Goal: Check status: Check status

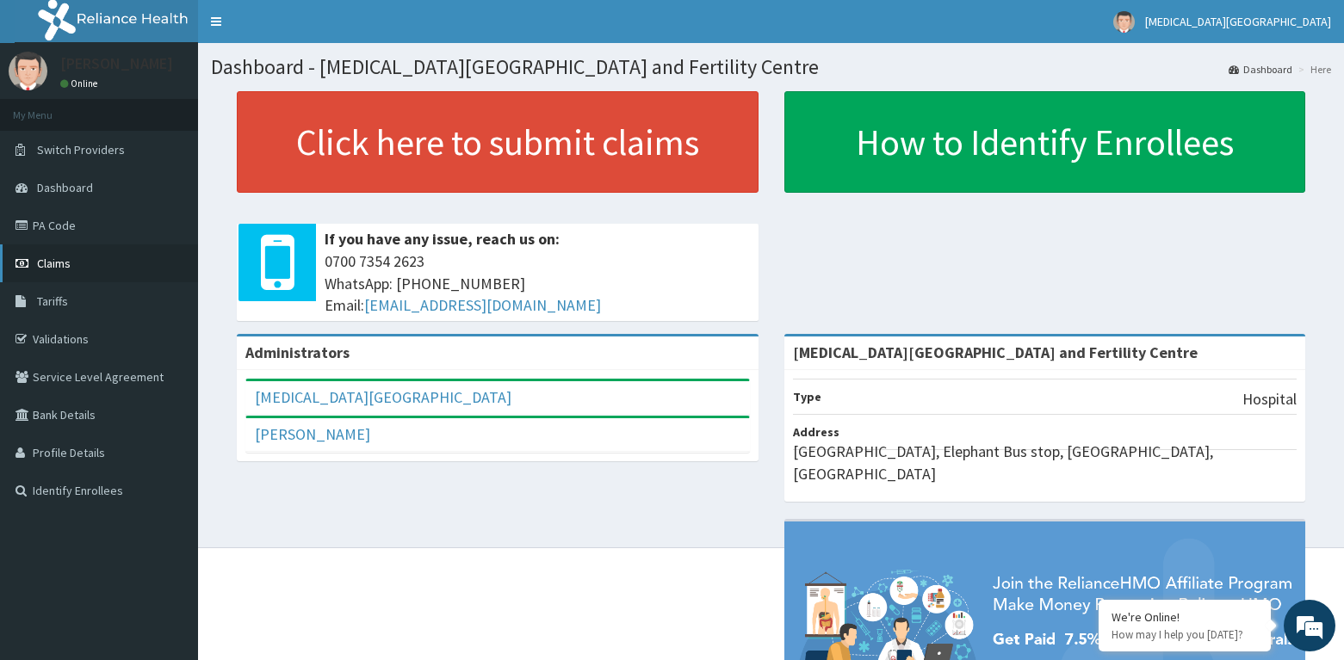
click at [77, 262] on link "Claims" at bounding box center [99, 263] width 198 height 38
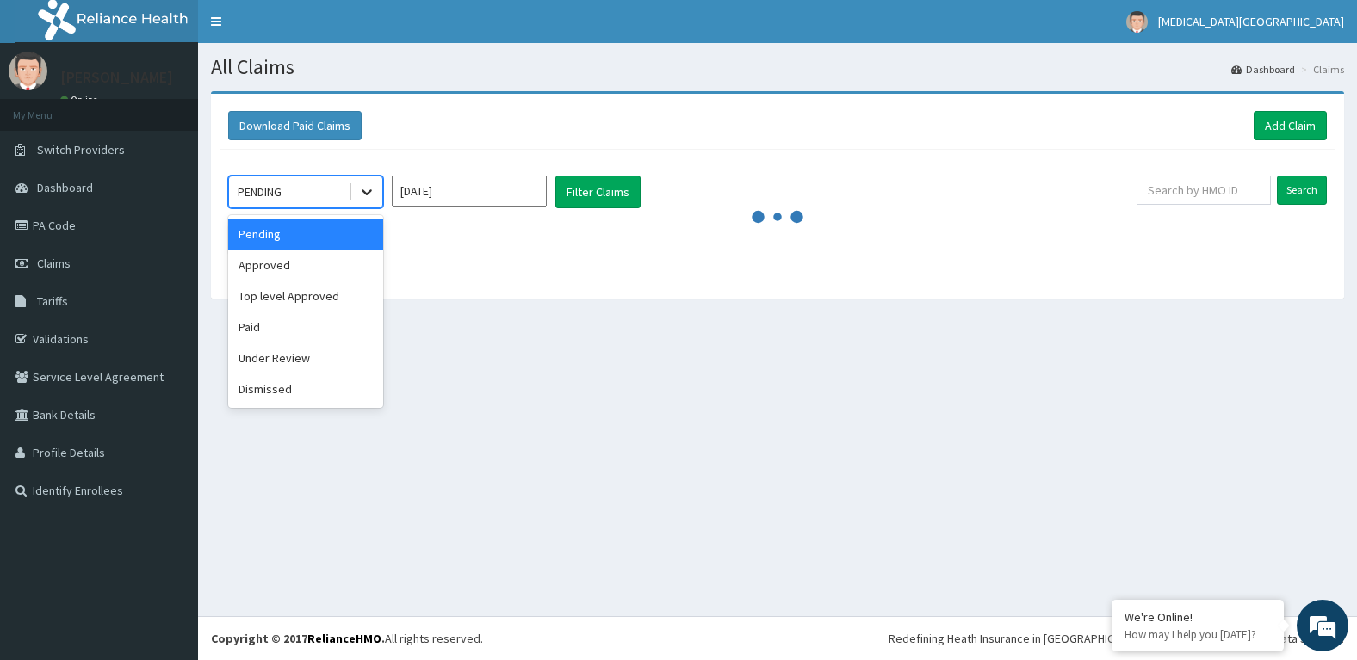
click at [365, 191] on icon at bounding box center [366, 191] width 17 height 17
click at [340, 263] on div "Approved" at bounding box center [305, 265] width 155 height 31
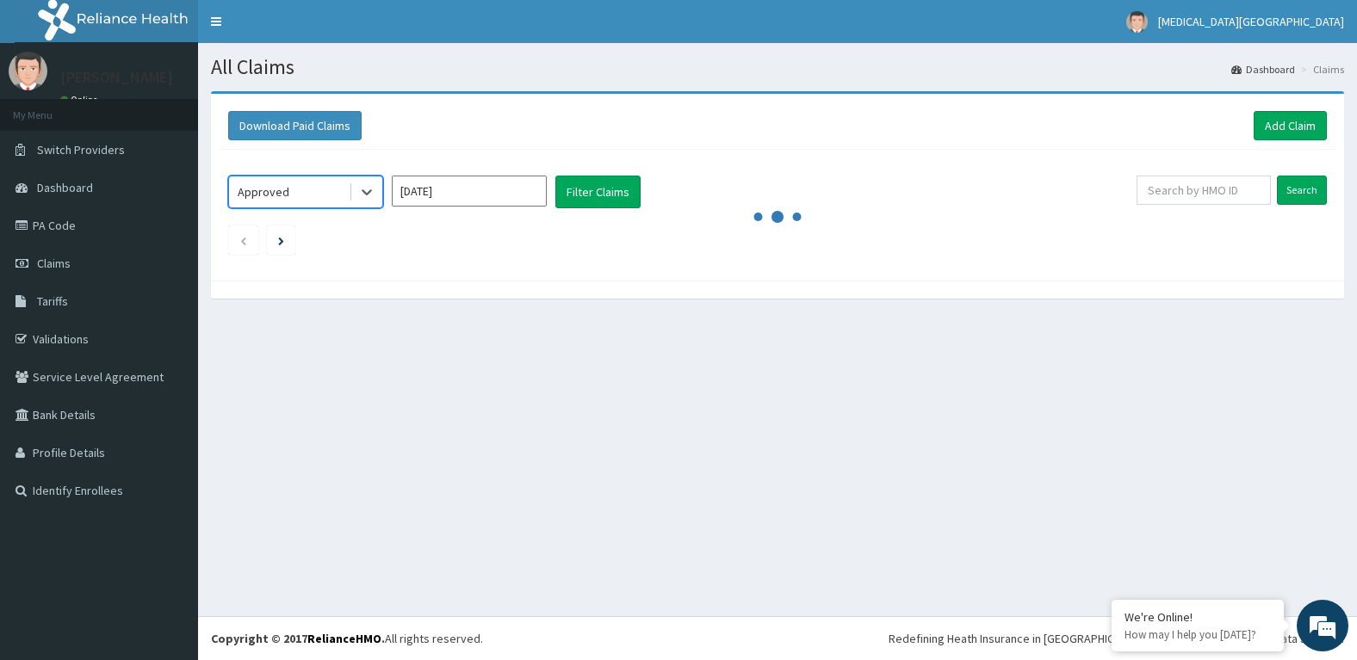
click at [482, 198] on input "Sep 2025" at bounding box center [469, 191] width 155 height 31
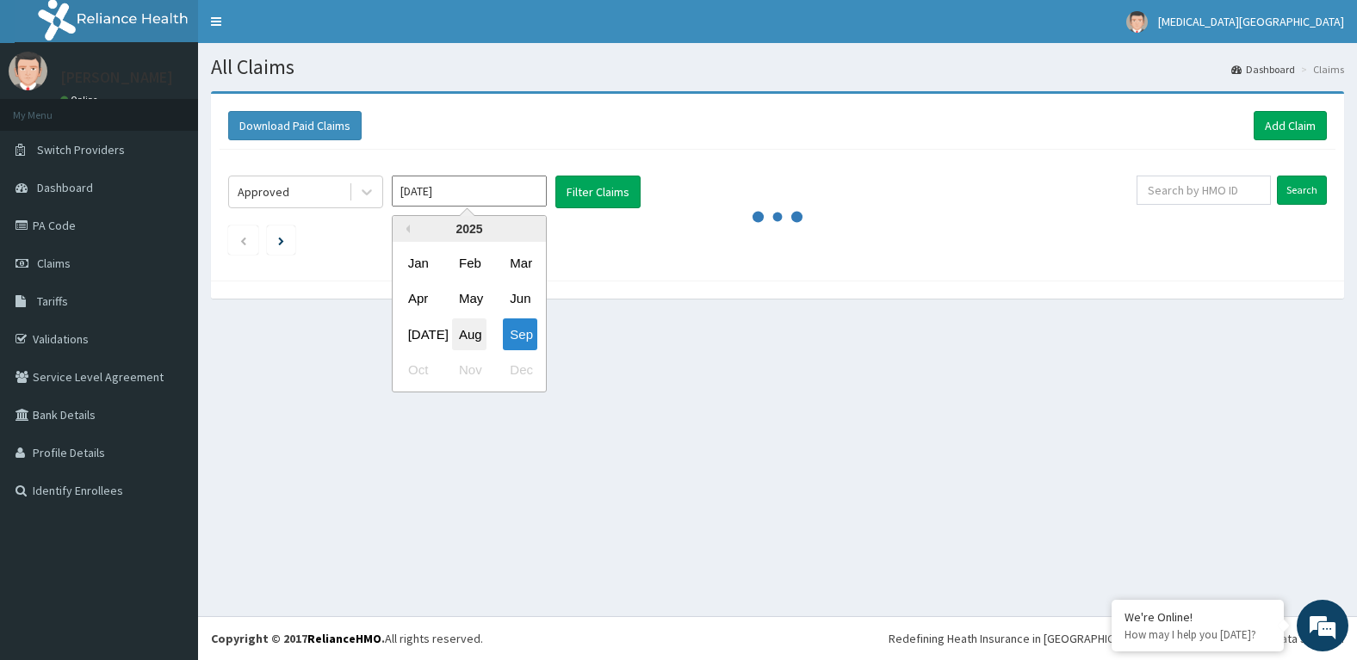
click at [470, 333] on div "Aug" at bounding box center [469, 335] width 34 height 32
type input "Aug 2025"
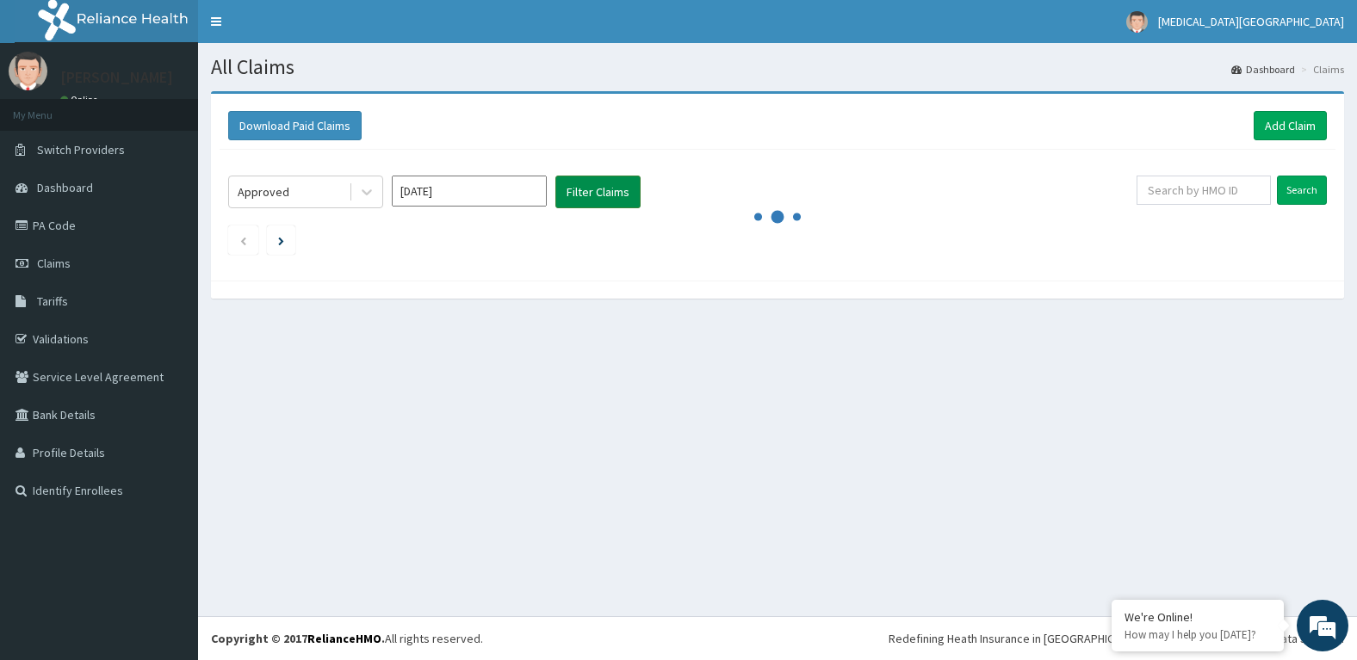
click at [603, 195] on button "Filter Claims" at bounding box center [597, 192] width 85 height 33
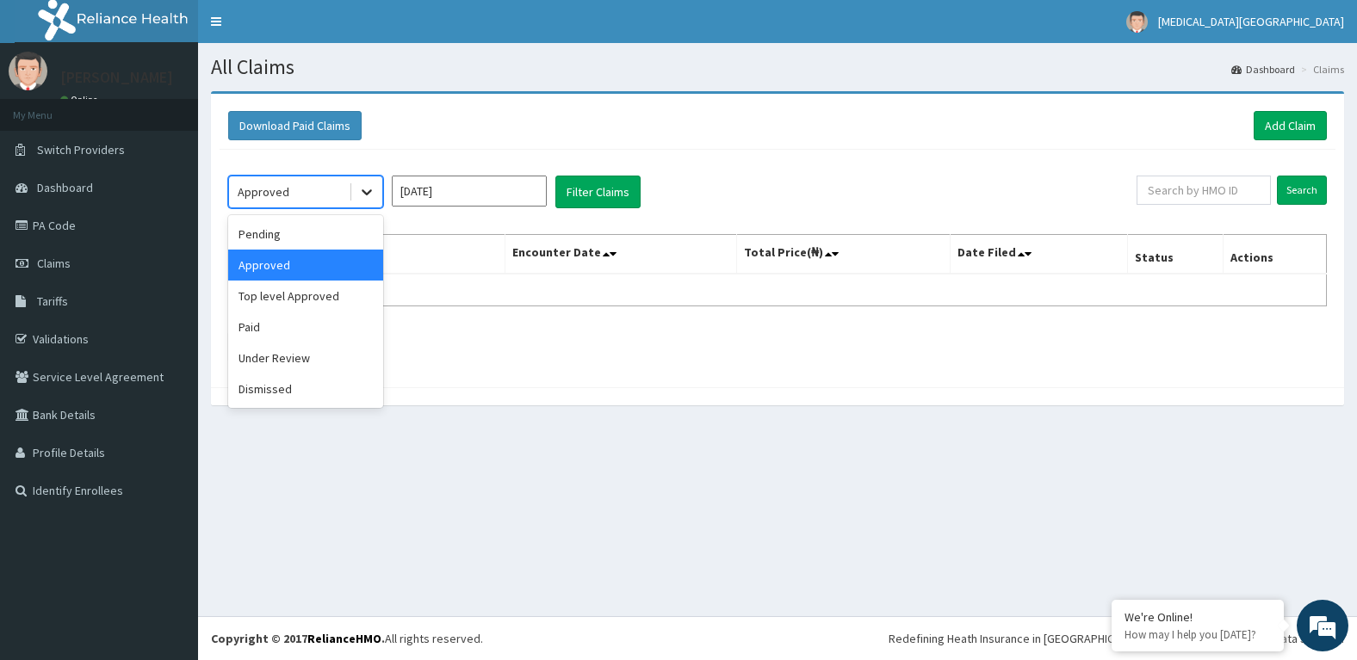
click at [367, 191] on icon at bounding box center [366, 191] width 17 height 17
click at [307, 236] on div "Pending" at bounding box center [305, 234] width 155 height 31
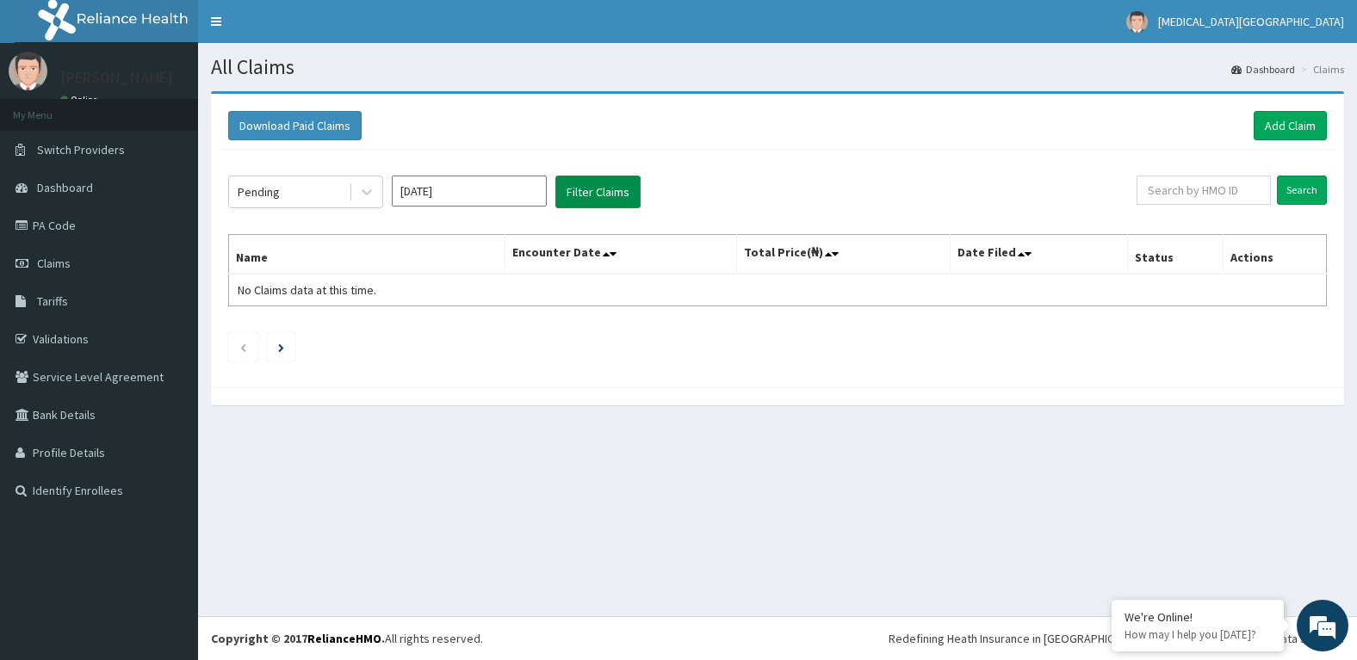
click at [591, 189] on button "Filter Claims" at bounding box center [597, 192] width 85 height 33
click at [368, 188] on icon at bounding box center [366, 191] width 17 height 17
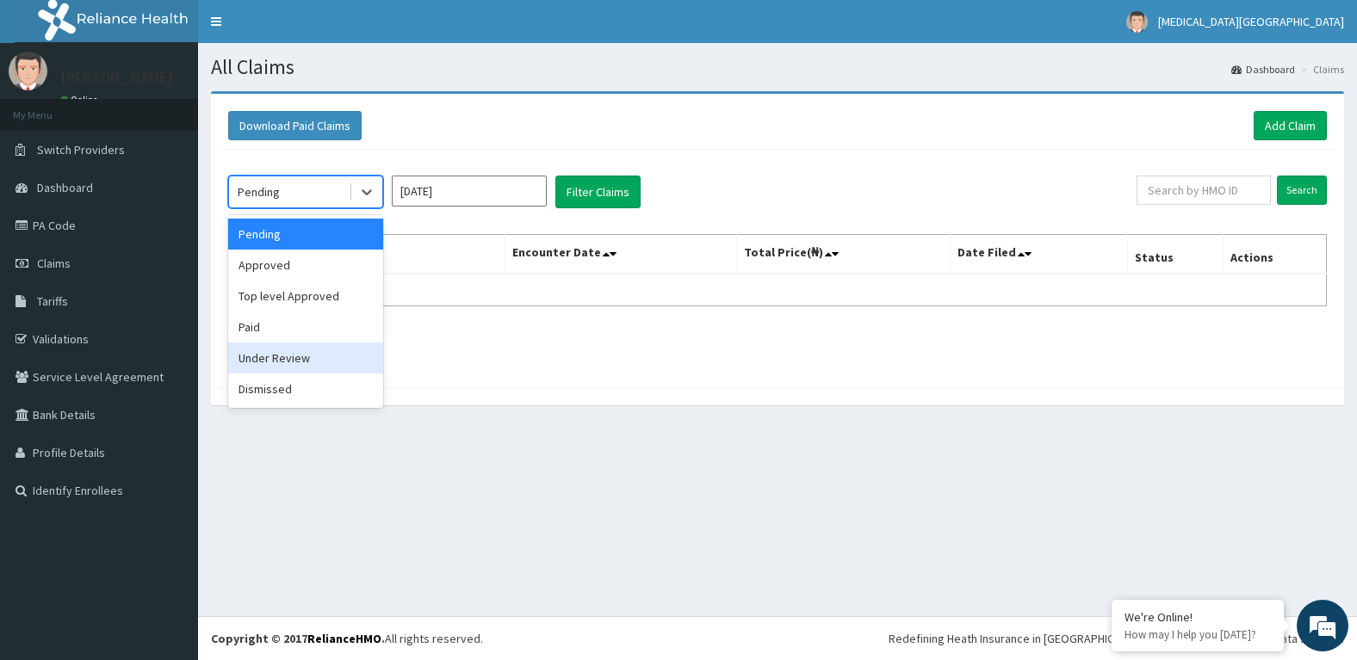
click at [314, 352] on div "Under Review" at bounding box center [305, 358] width 155 height 31
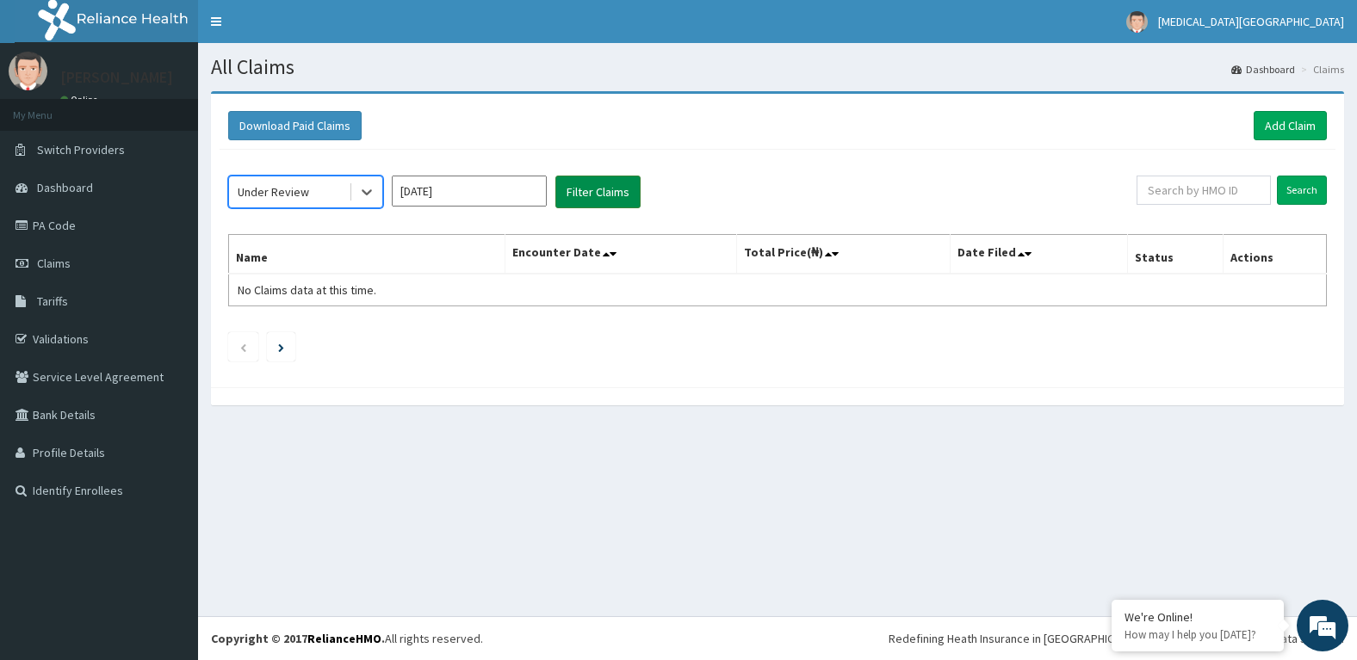
click at [585, 192] on button "Filter Claims" at bounding box center [597, 192] width 85 height 33
click at [63, 222] on link "PA Code" at bounding box center [99, 226] width 198 height 38
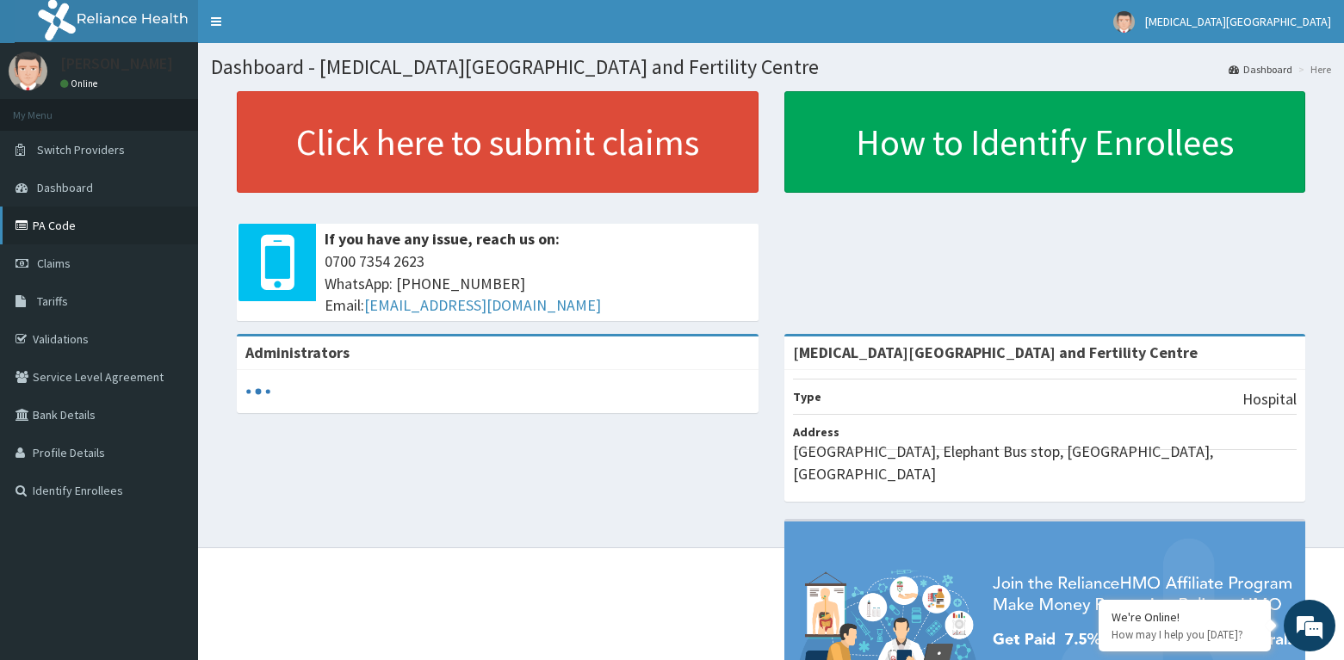
click at [96, 227] on link "PA Code" at bounding box center [99, 226] width 198 height 38
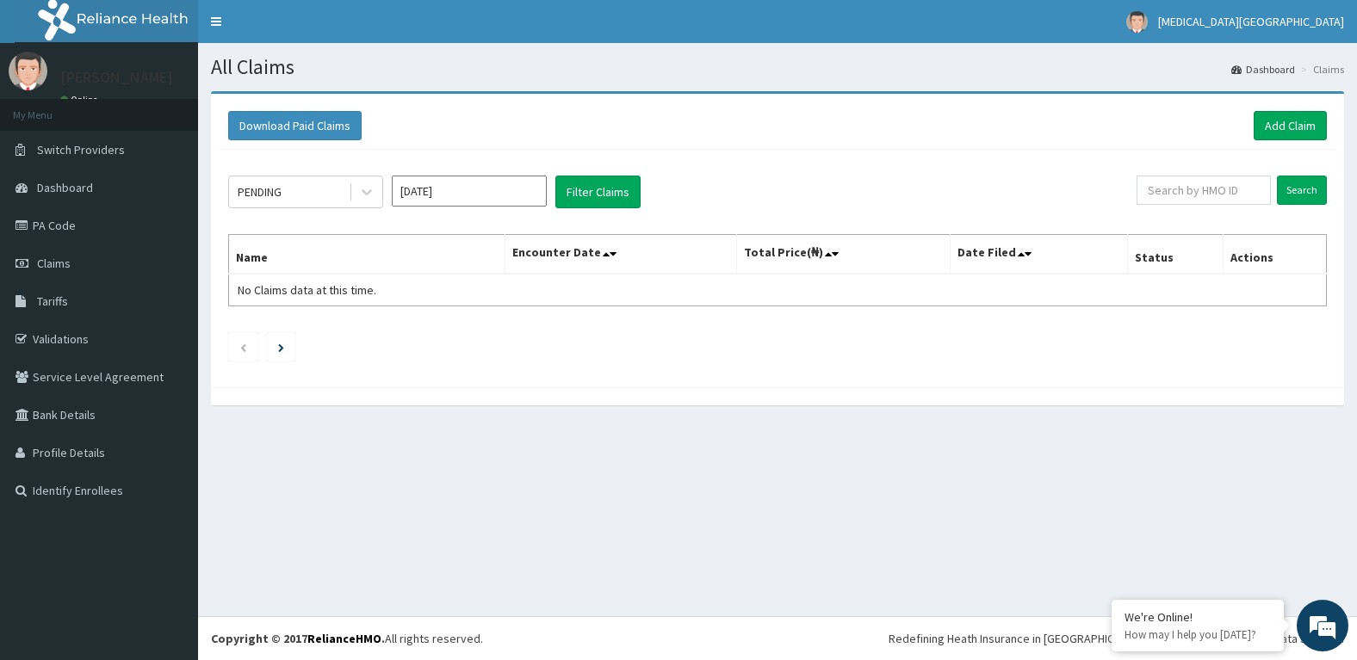
click at [452, 191] on input "Sep 2025" at bounding box center [469, 191] width 155 height 31
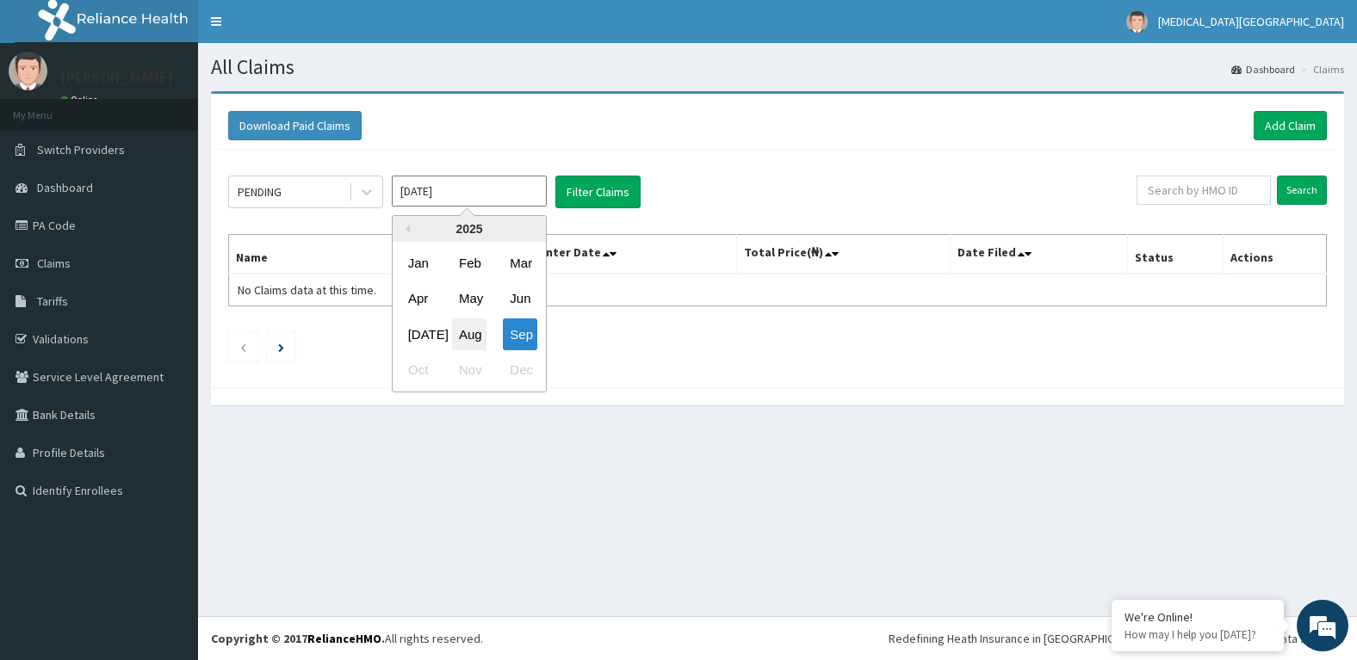
click at [473, 337] on div "Aug" at bounding box center [469, 335] width 34 height 32
type input "Aug 2025"
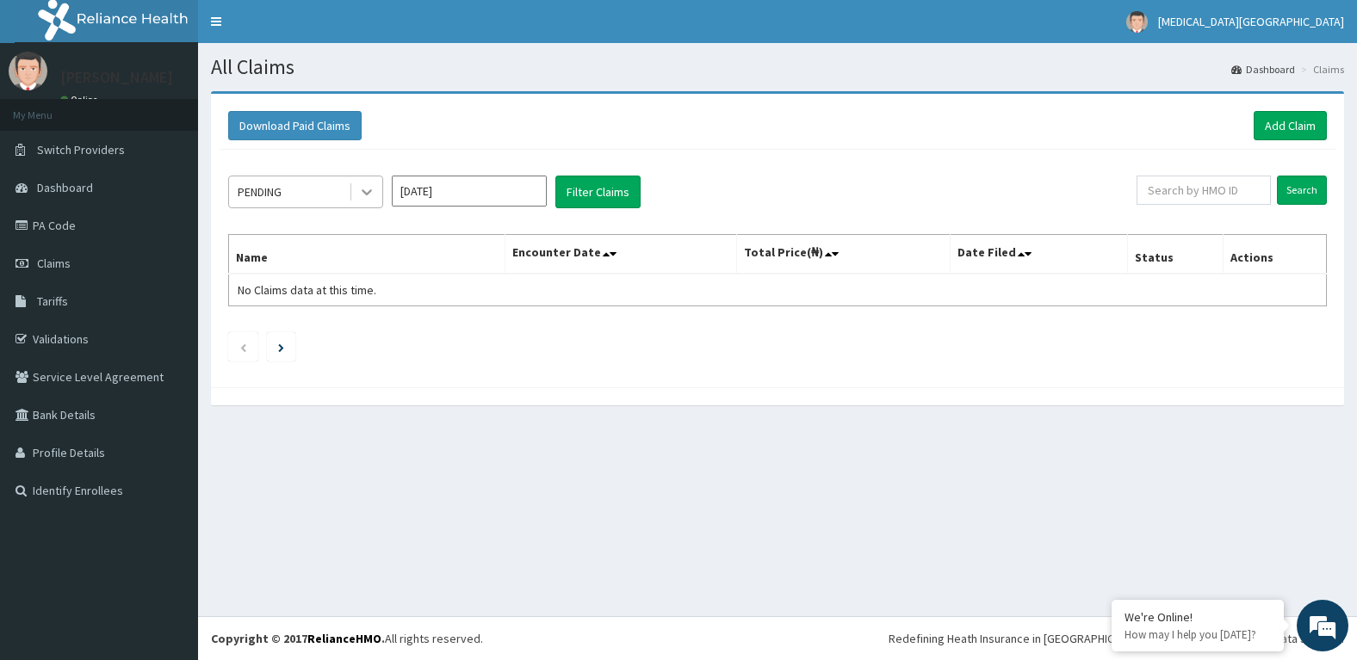
click at [361, 192] on icon at bounding box center [366, 191] width 17 height 17
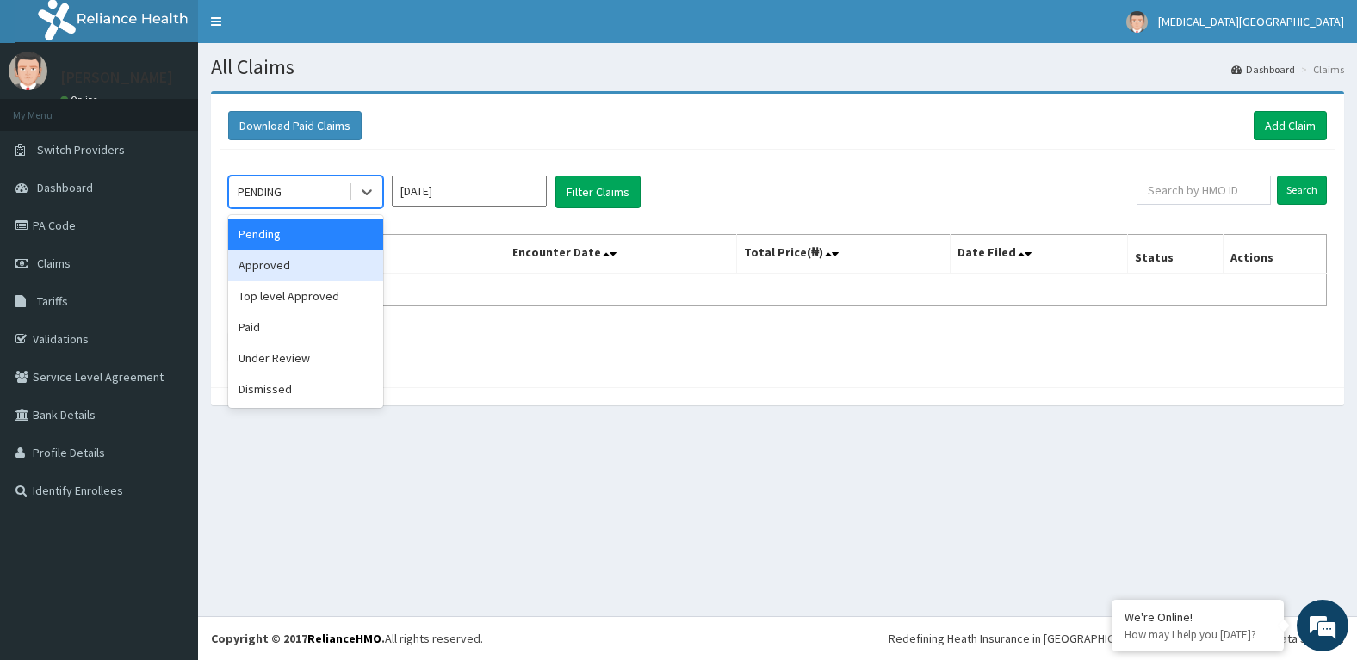
click at [312, 258] on div "Approved" at bounding box center [305, 265] width 155 height 31
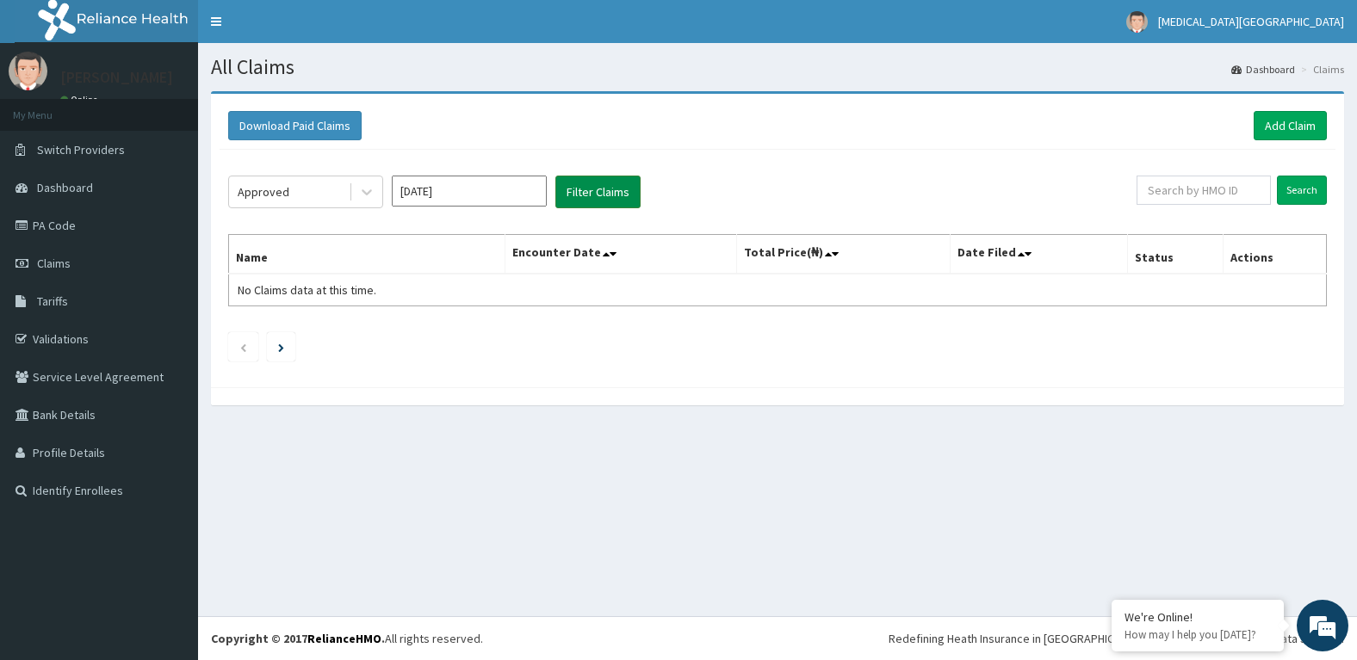
click at [577, 186] on button "Filter Claims" at bounding box center [597, 192] width 85 height 33
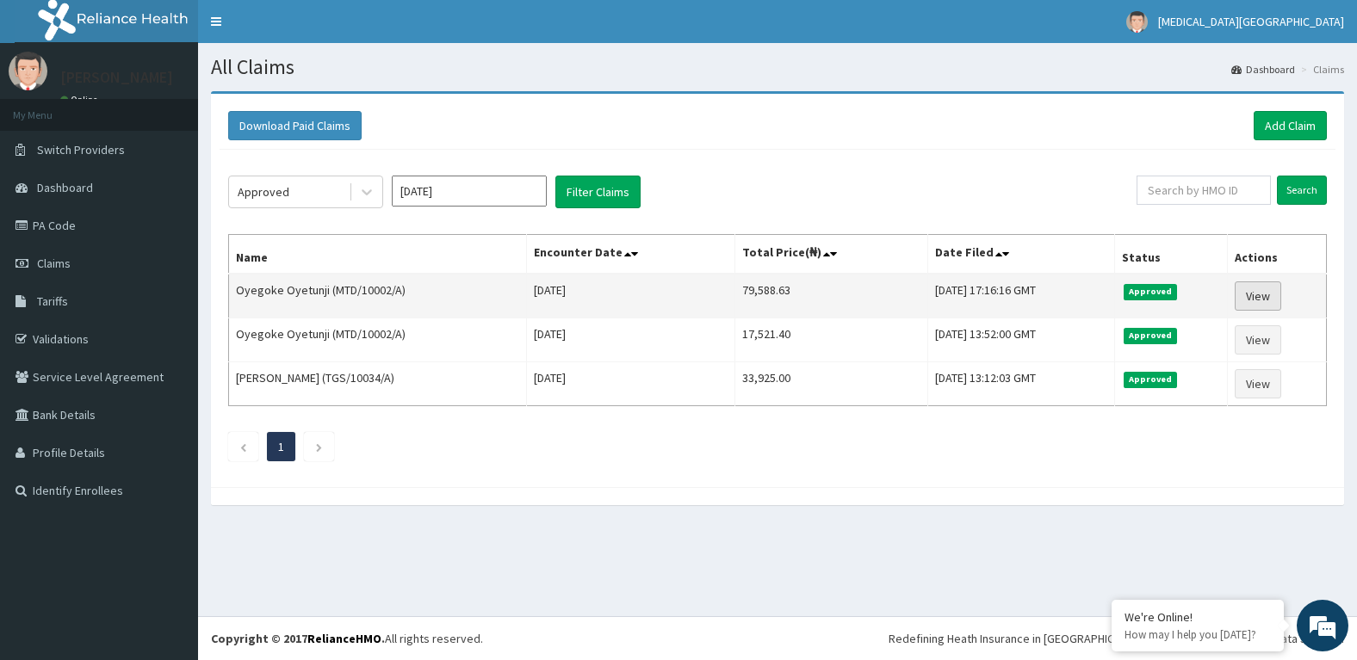
click at [1265, 298] on link "View" at bounding box center [1257, 295] width 46 height 29
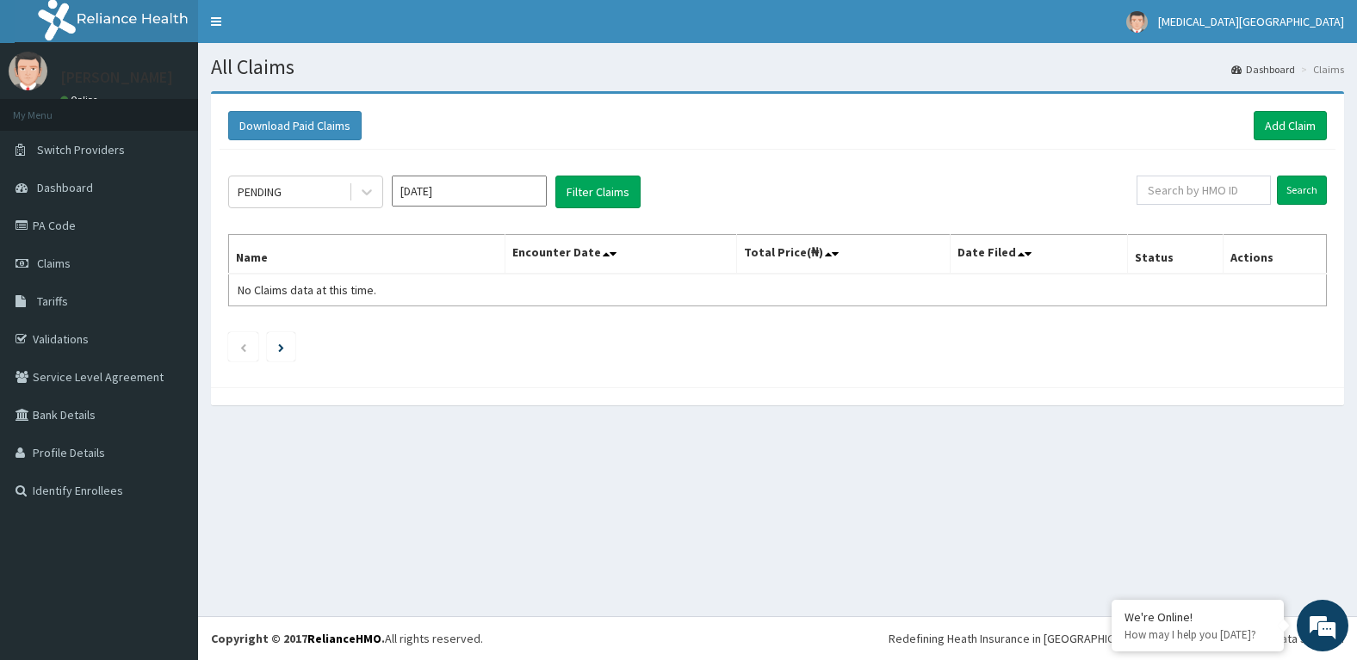
click at [504, 192] on input "[DATE]" at bounding box center [469, 191] width 155 height 31
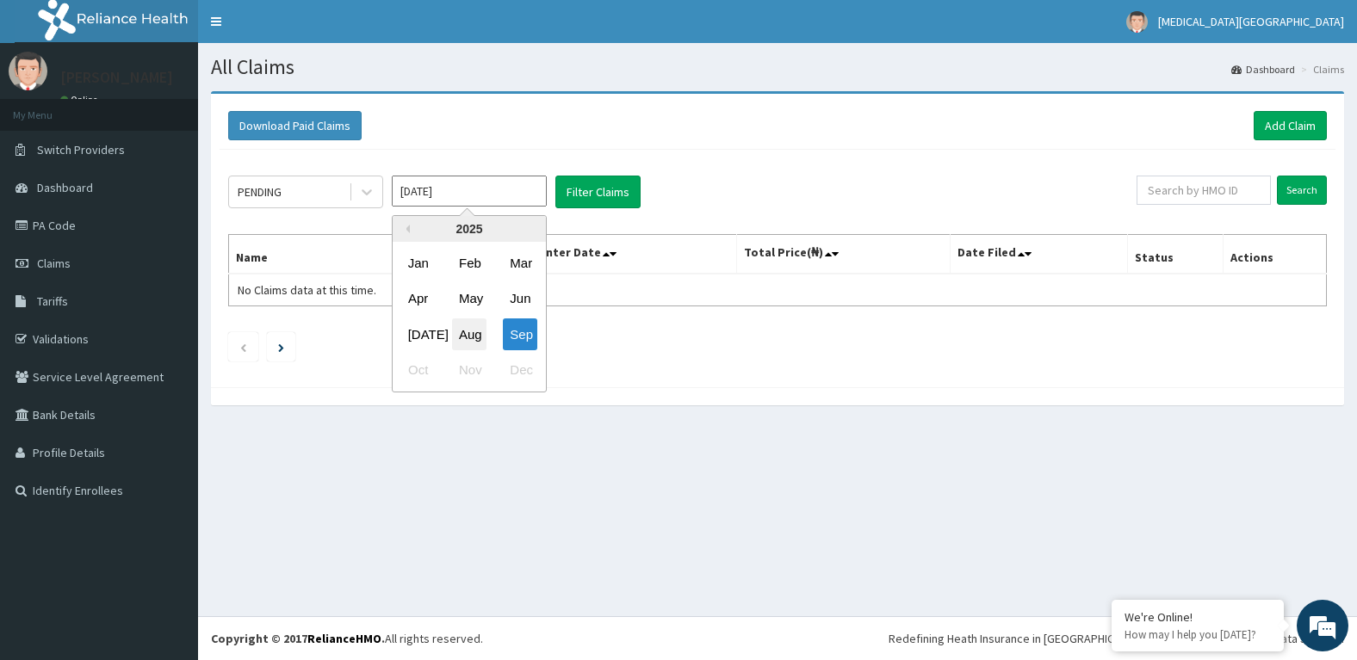
click at [475, 334] on div "Aug" at bounding box center [469, 335] width 34 height 32
type input "[DATE]"
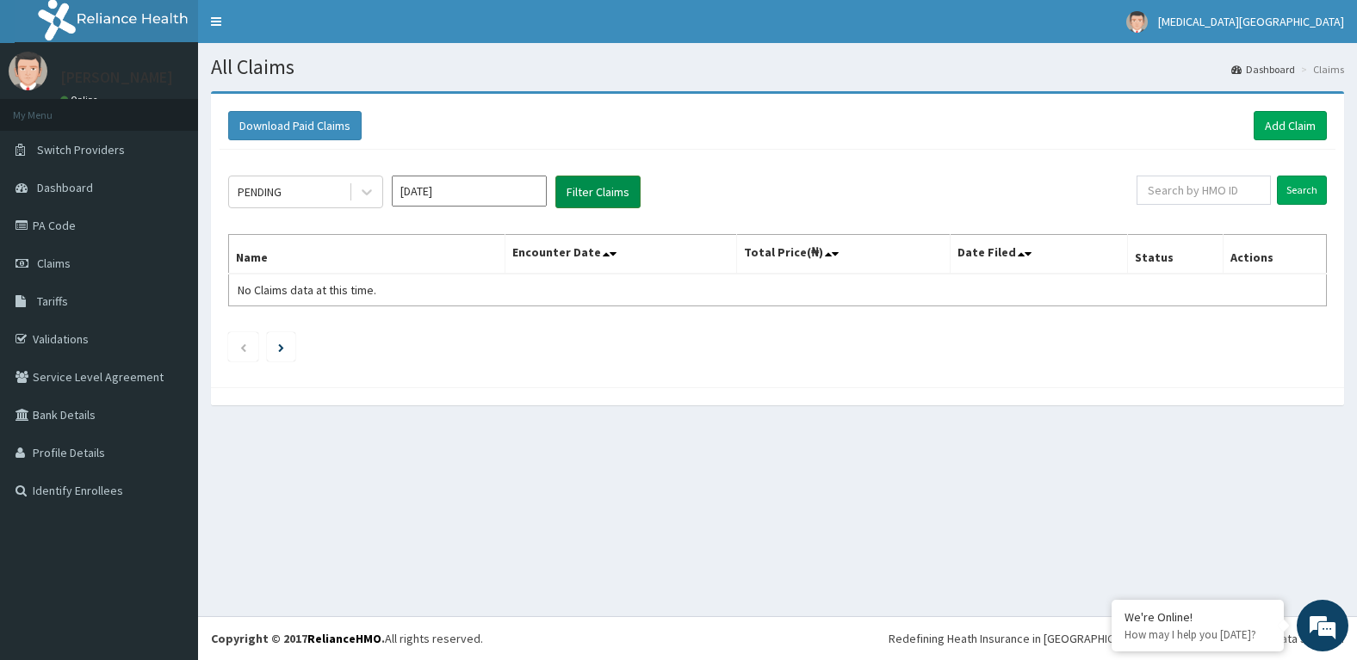
click at [601, 195] on button "Filter Claims" at bounding box center [597, 192] width 85 height 33
click at [603, 192] on button "Filter Claims" at bounding box center [597, 192] width 85 height 33
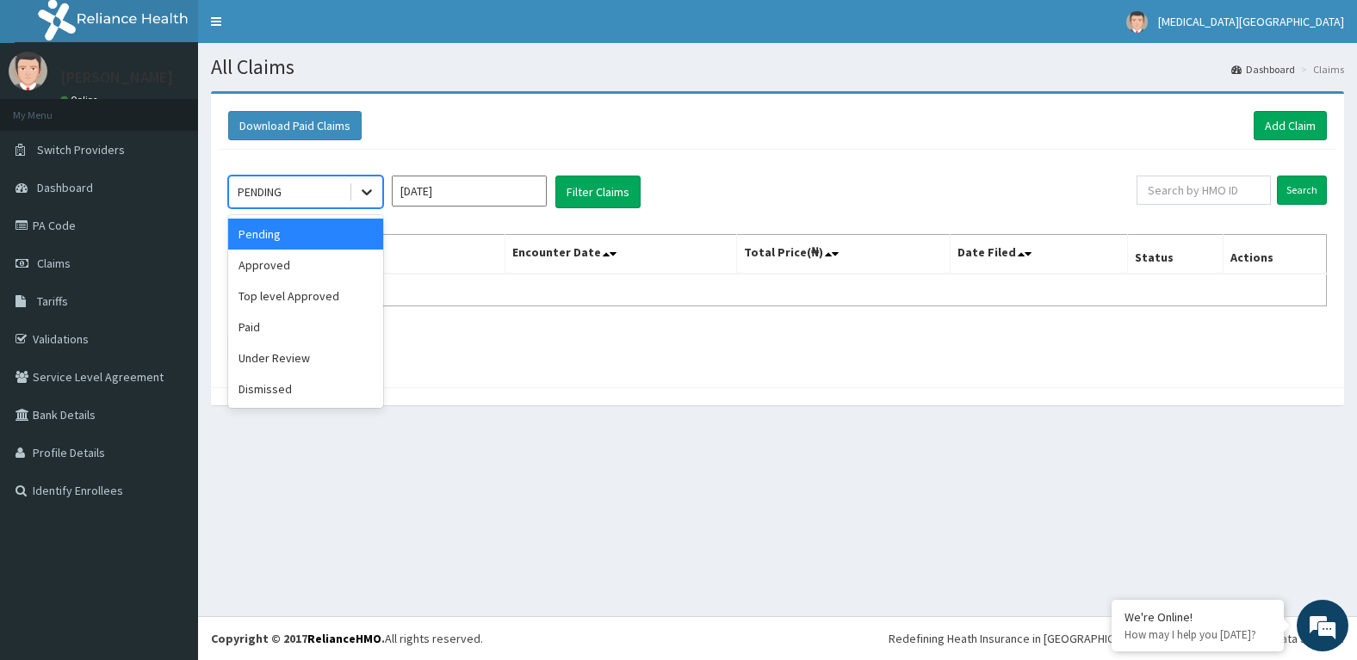
click at [366, 192] on icon at bounding box center [366, 191] width 17 height 17
click at [305, 274] on div "Approved" at bounding box center [305, 265] width 155 height 31
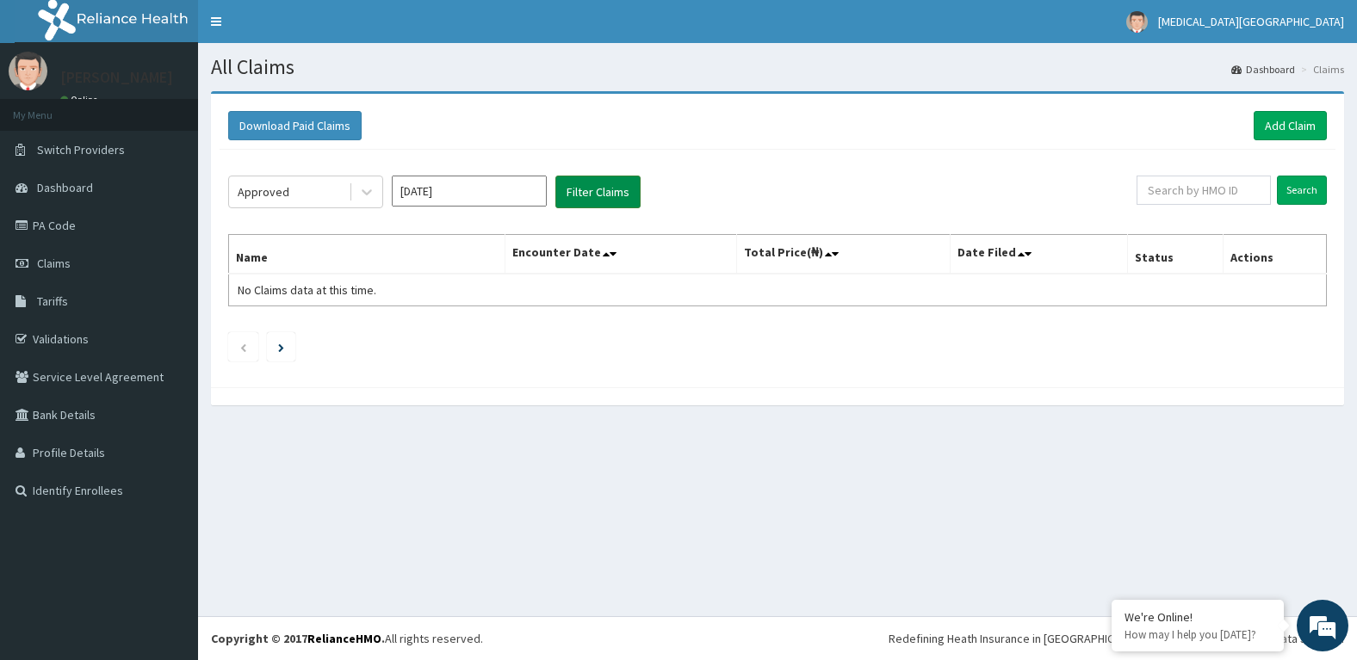
click at [586, 191] on button "Filter Claims" at bounding box center [597, 192] width 85 height 33
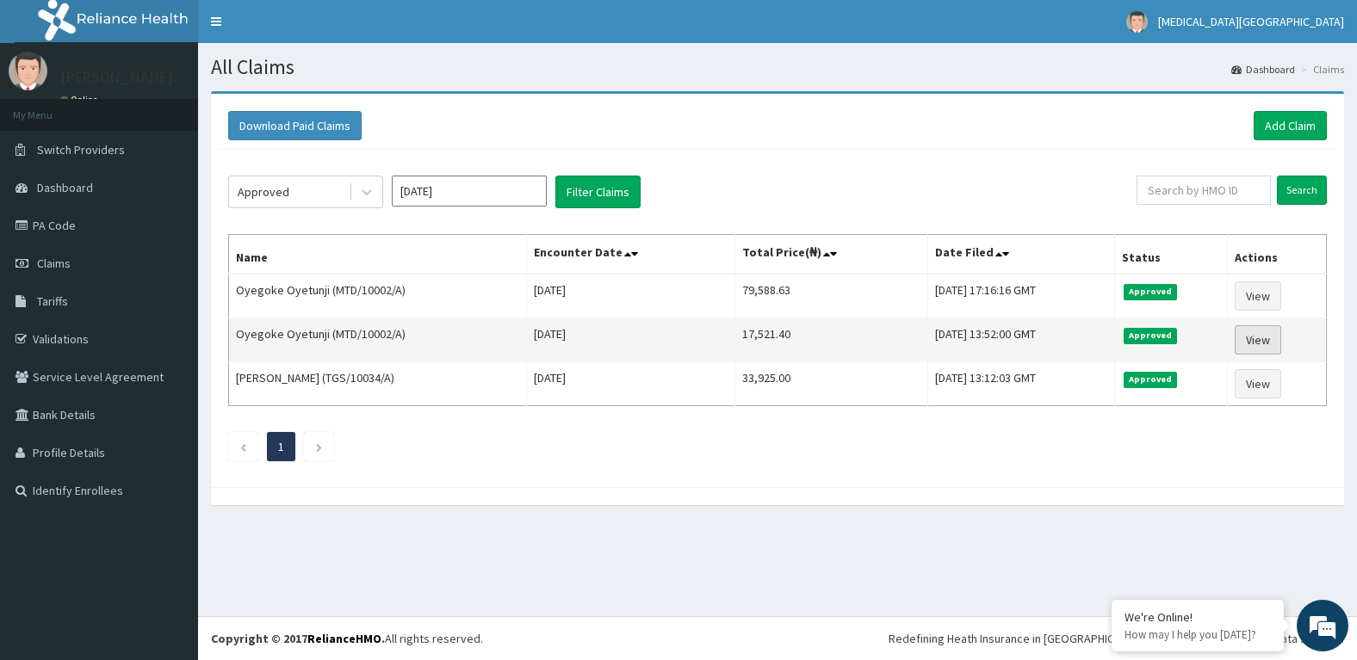
click at [1260, 341] on link "View" at bounding box center [1257, 339] width 46 height 29
